Goal: Task Accomplishment & Management: Use online tool/utility

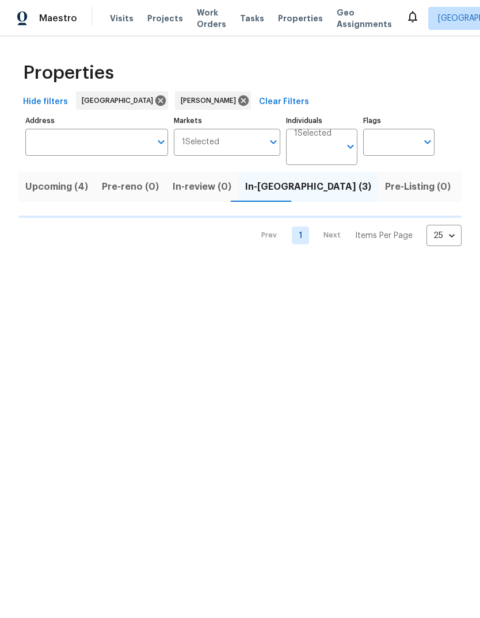
scroll to position [0, 22]
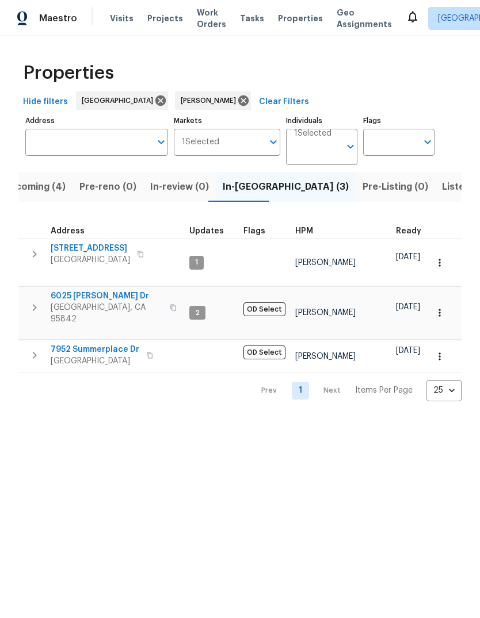
click at [72, 248] on span "[STREET_ADDRESS]" at bounding box center [90, 249] width 79 height 12
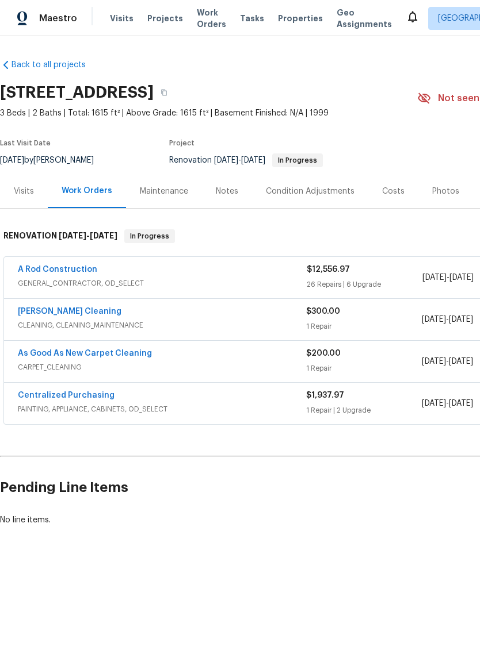
click at [78, 270] on link "A Rod Construction" at bounding box center [57, 270] width 79 height 8
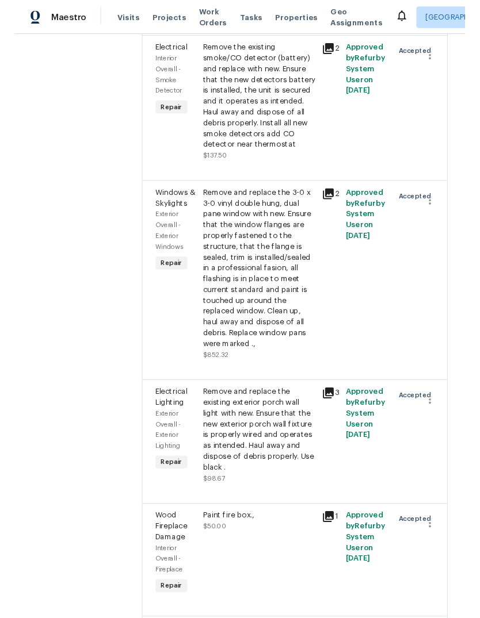
scroll to position [3214, 0]
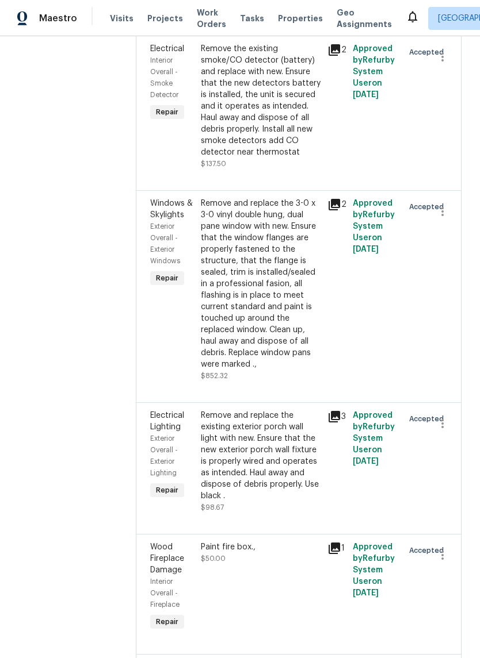
click at [269, 370] on div "Remove and replace the 3-0 x 3-0 vinyl double hung, dual pane window with new. …" at bounding box center [261, 284] width 120 height 173
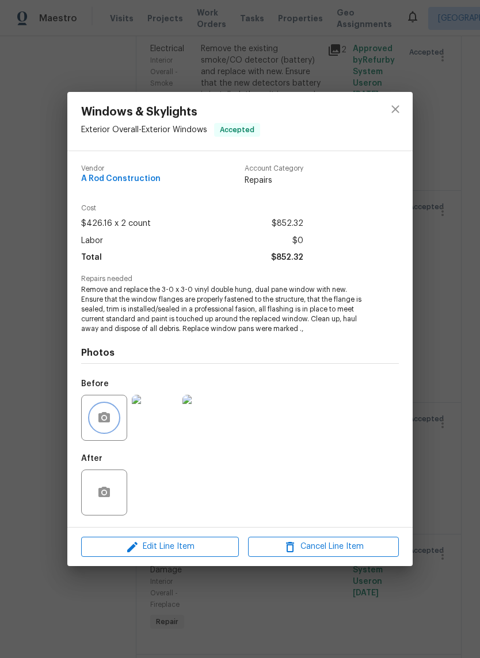
click at [107, 430] on button "button" at bounding box center [104, 418] width 28 height 28
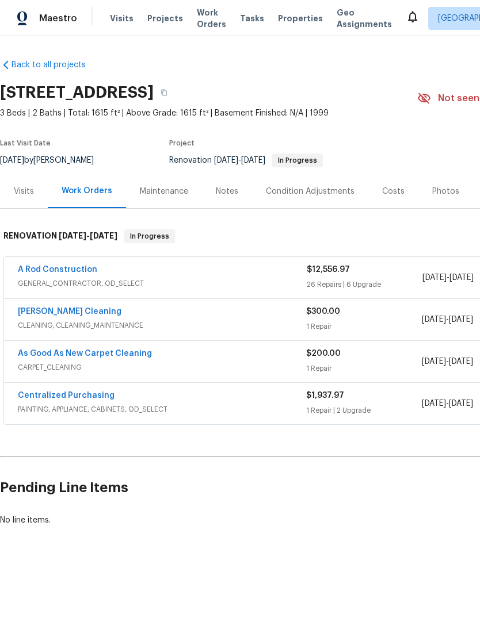
click at [61, 271] on link "A Rod Construction" at bounding box center [57, 270] width 79 height 8
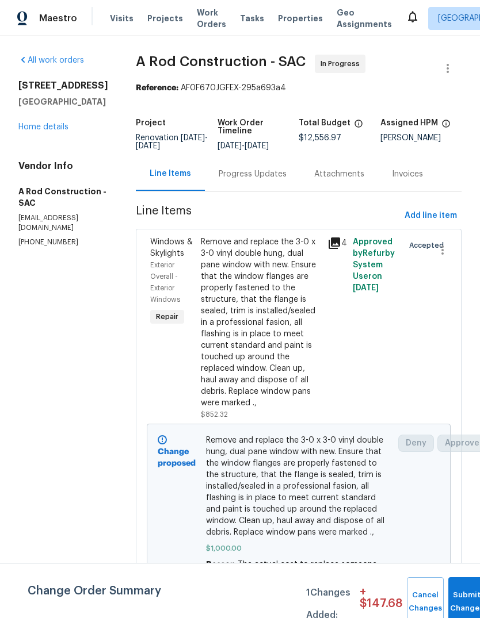
click at [461, 596] on button "Submit Changes" at bounding box center [466, 601] width 37 height 49
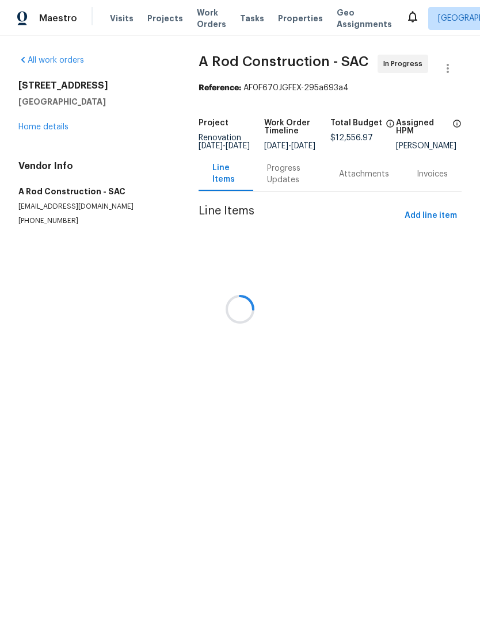
click at [44, 131] on div "[STREET_ADDRESS] Home details" at bounding box center [94, 106] width 152 height 53
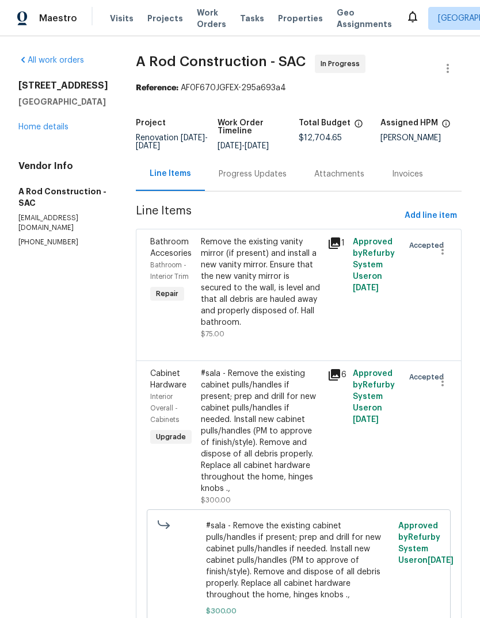
click at [47, 129] on link "Home details" at bounding box center [43, 127] width 50 height 8
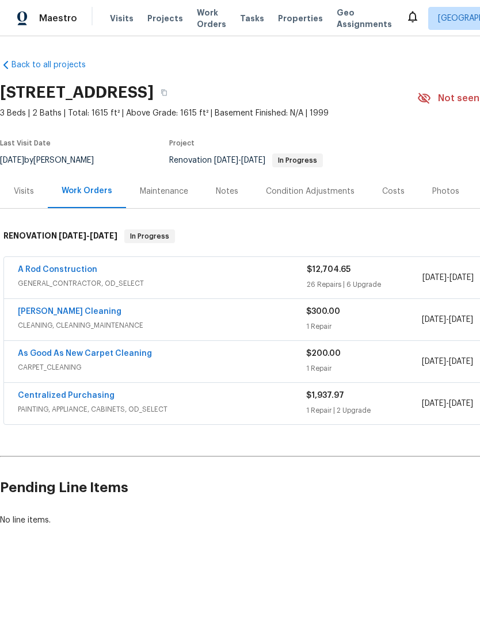
click at [228, 191] on div "Notes" at bounding box center [227, 192] width 22 height 12
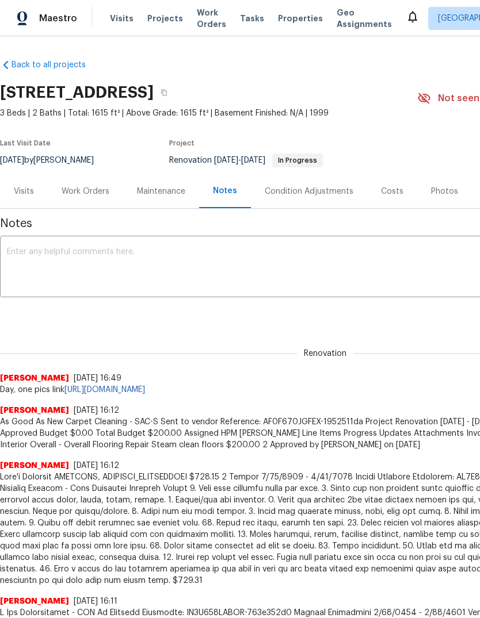
click at [21, 254] on textarea at bounding box center [325, 268] width 636 height 40
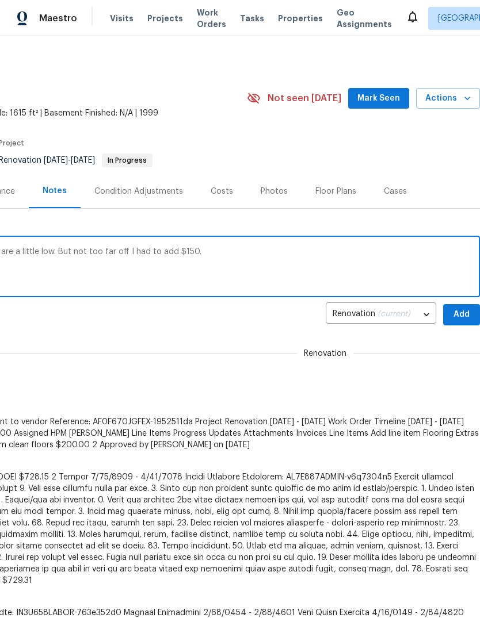
scroll to position [0, 170]
type textarea "How to add to window line item our prices are a little low. But not too far off…"
click at [458, 316] on span "Add" at bounding box center [461, 315] width 18 height 14
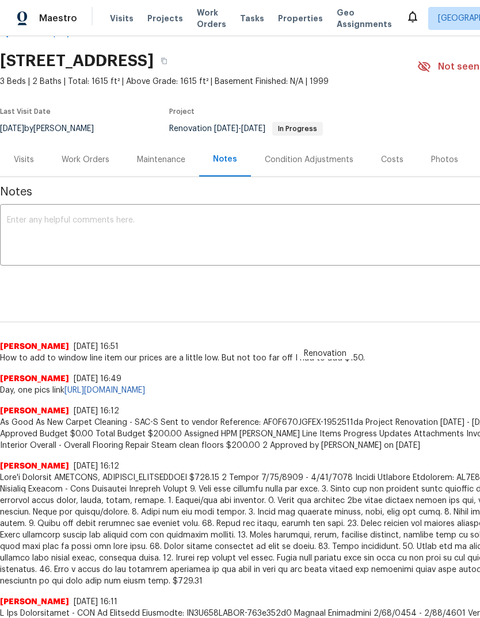
scroll to position [32, 0]
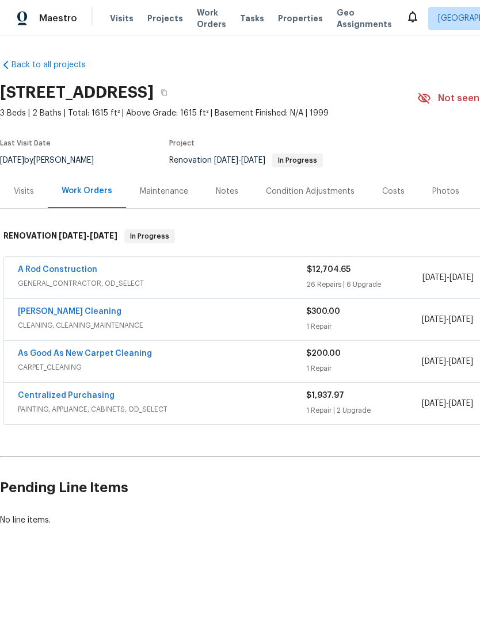
click at [41, 279] on span "GENERAL_CONTRACTOR, OD_SELECT" at bounding box center [162, 284] width 289 height 12
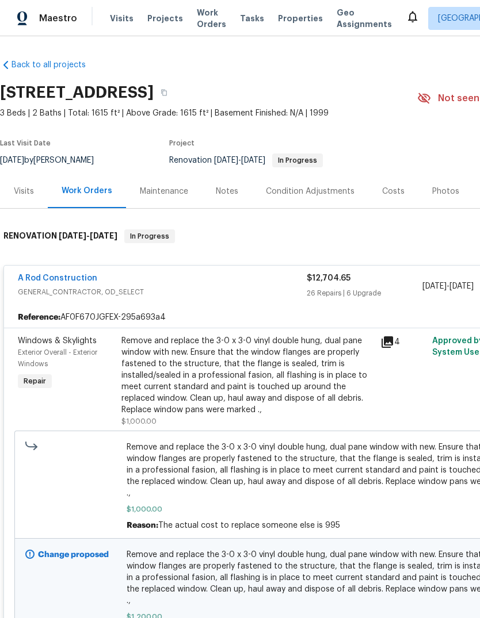
click at [45, 275] on link "A Rod Construction" at bounding box center [57, 278] width 79 height 8
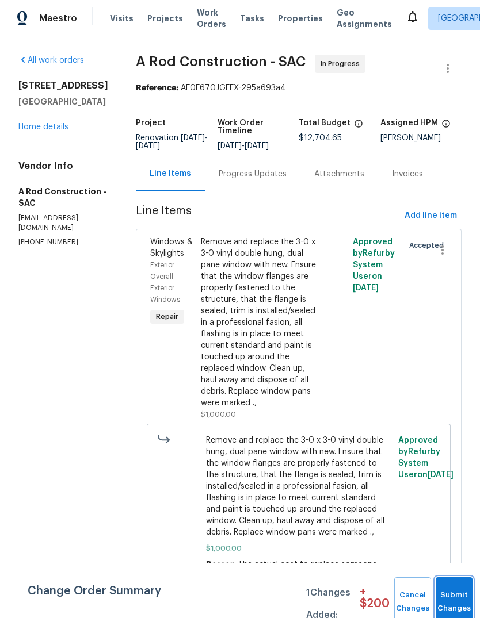
click at [451, 596] on button "Submit Changes" at bounding box center [453, 601] width 37 height 49
